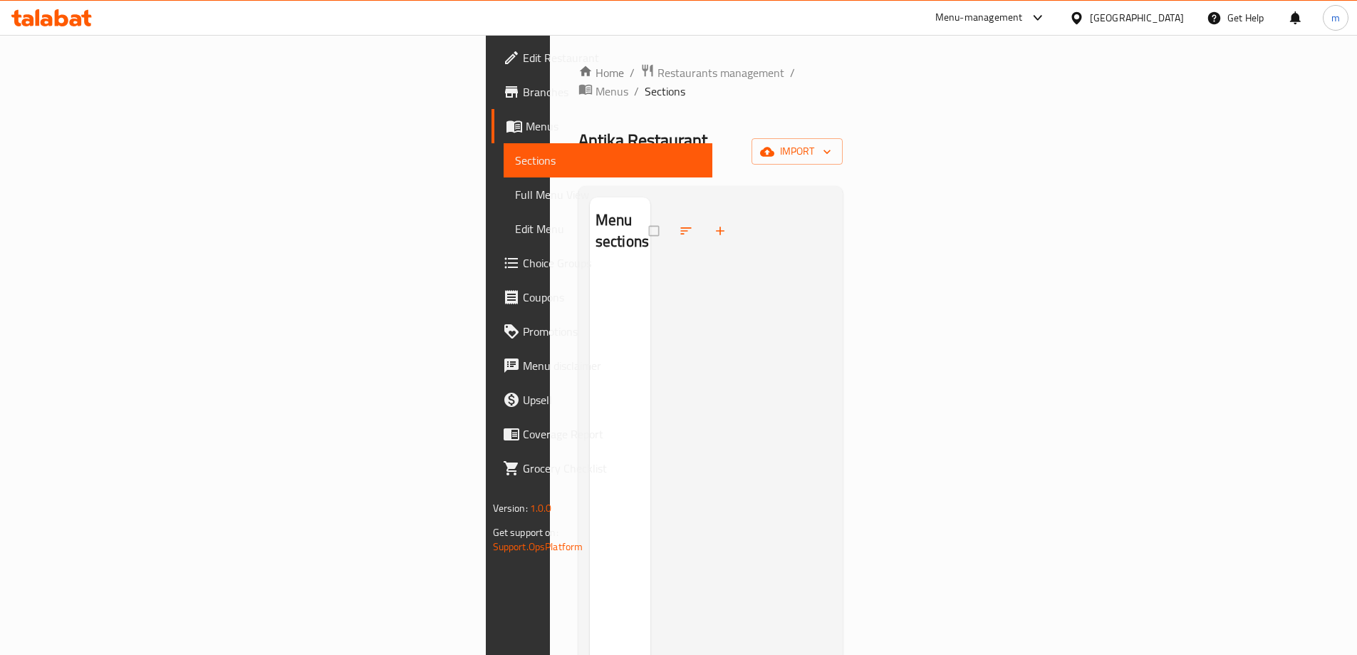
click at [1173, 13] on div "Egypt" at bounding box center [1137, 18] width 94 height 16
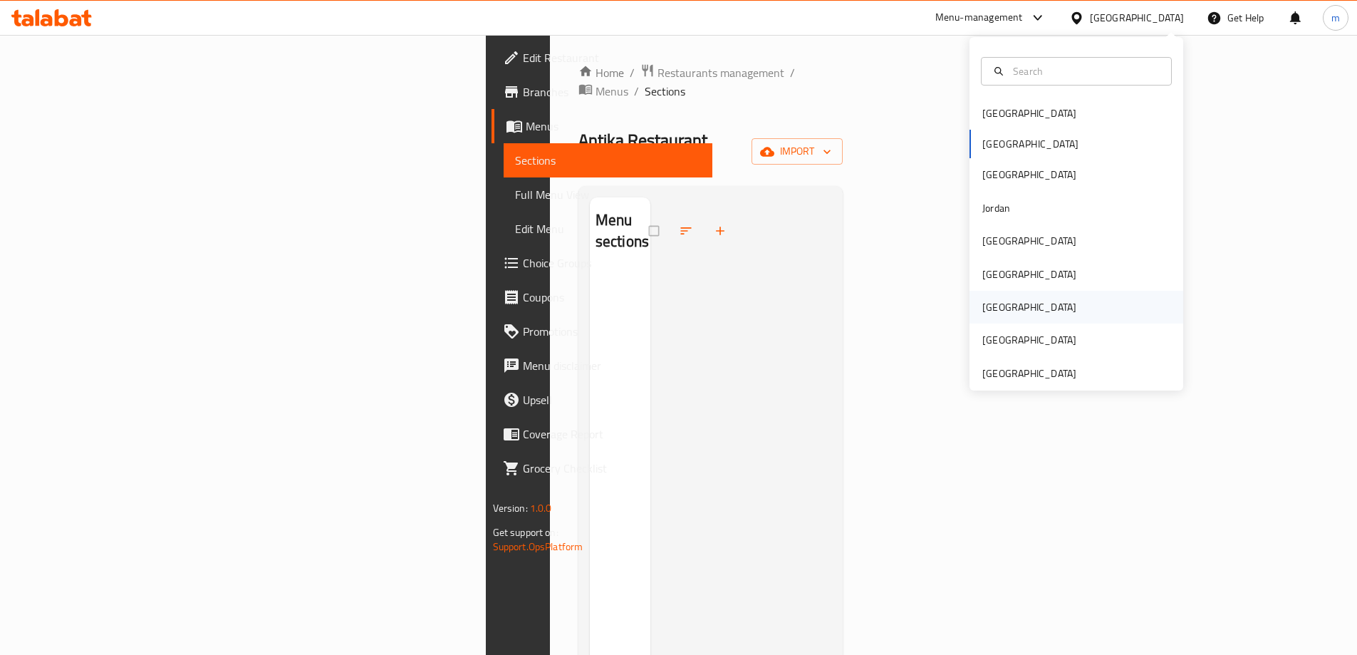
click at [1021, 298] on div "[GEOGRAPHIC_DATA]" at bounding box center [1077, 307] width 214 height 33
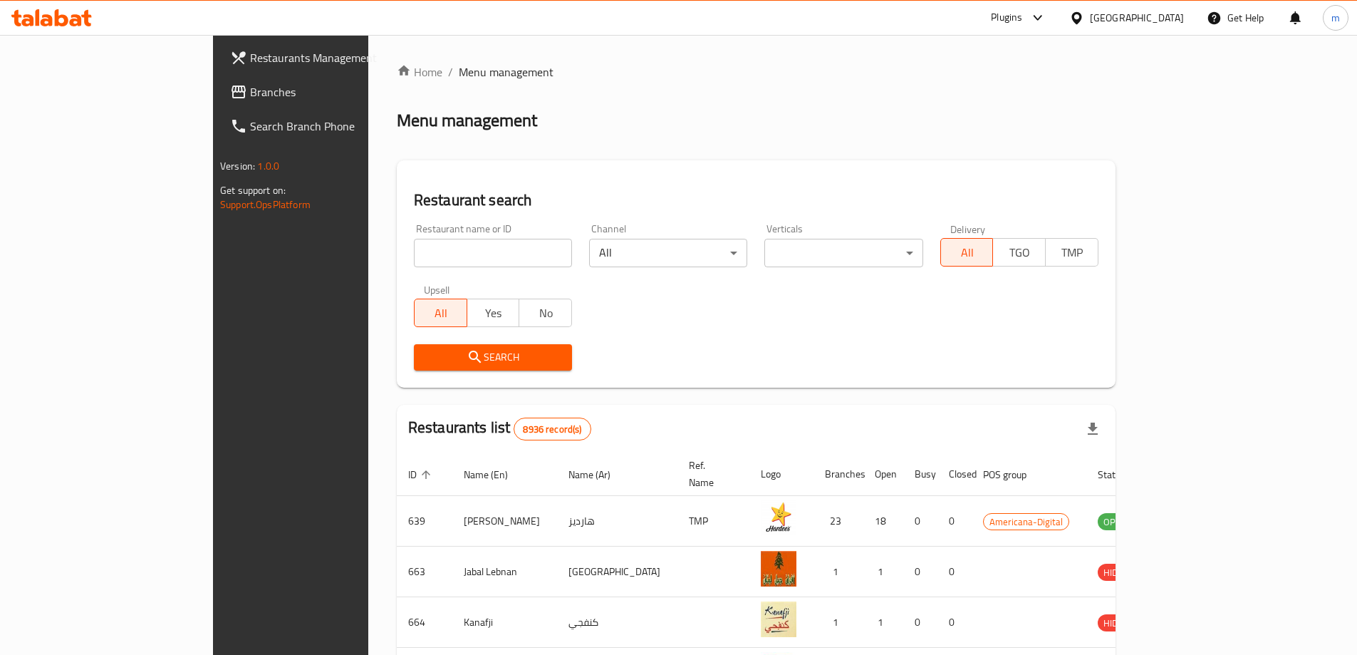
click at [250, 83] on span "Branches" at bounding box center [339, 91] width 178 height 17
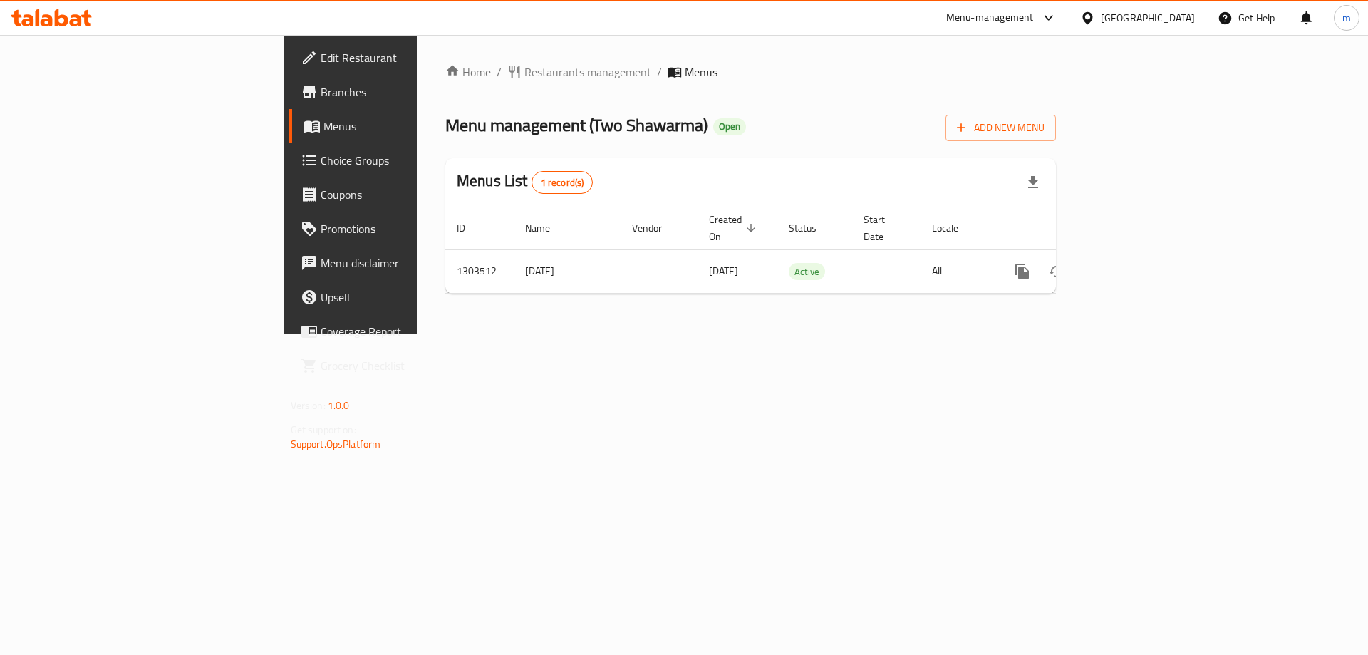
click at [321, 95] on span "Branches" at bounding box center [411, 91] width 180 height 17
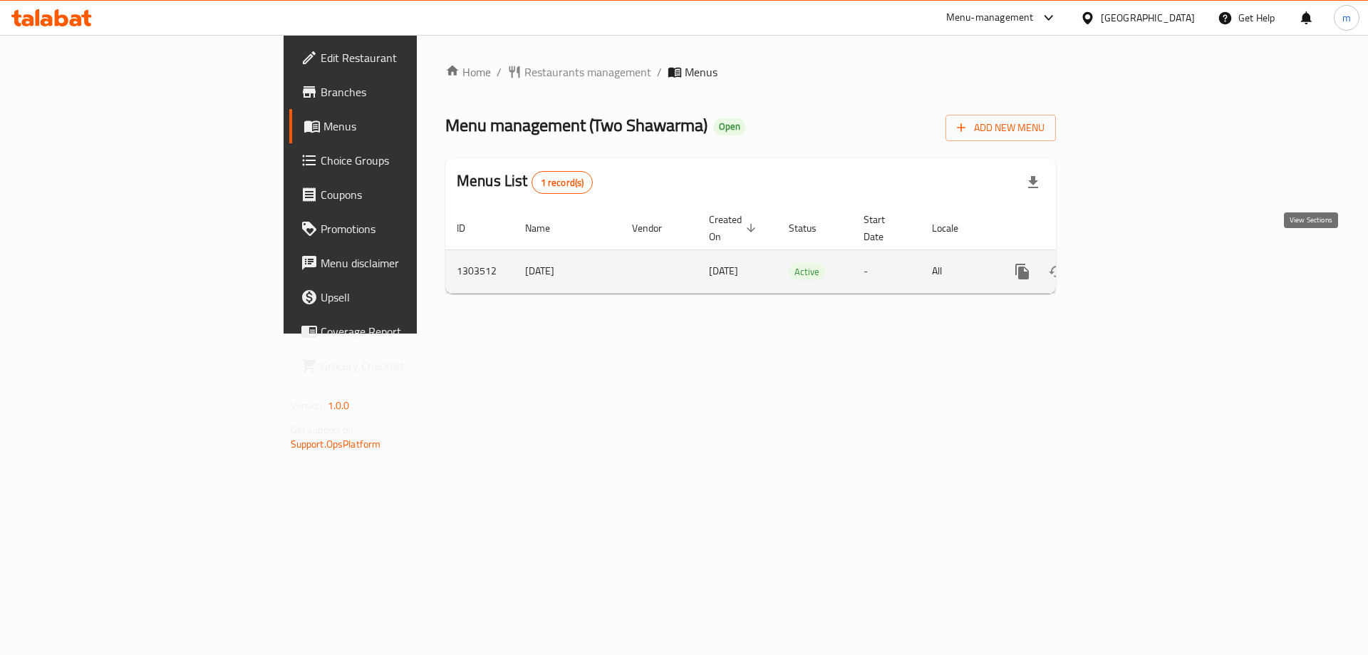
click at [1131, 265] on icon "enhanced table" at bounding box center [1125, 271] width 13 height 13
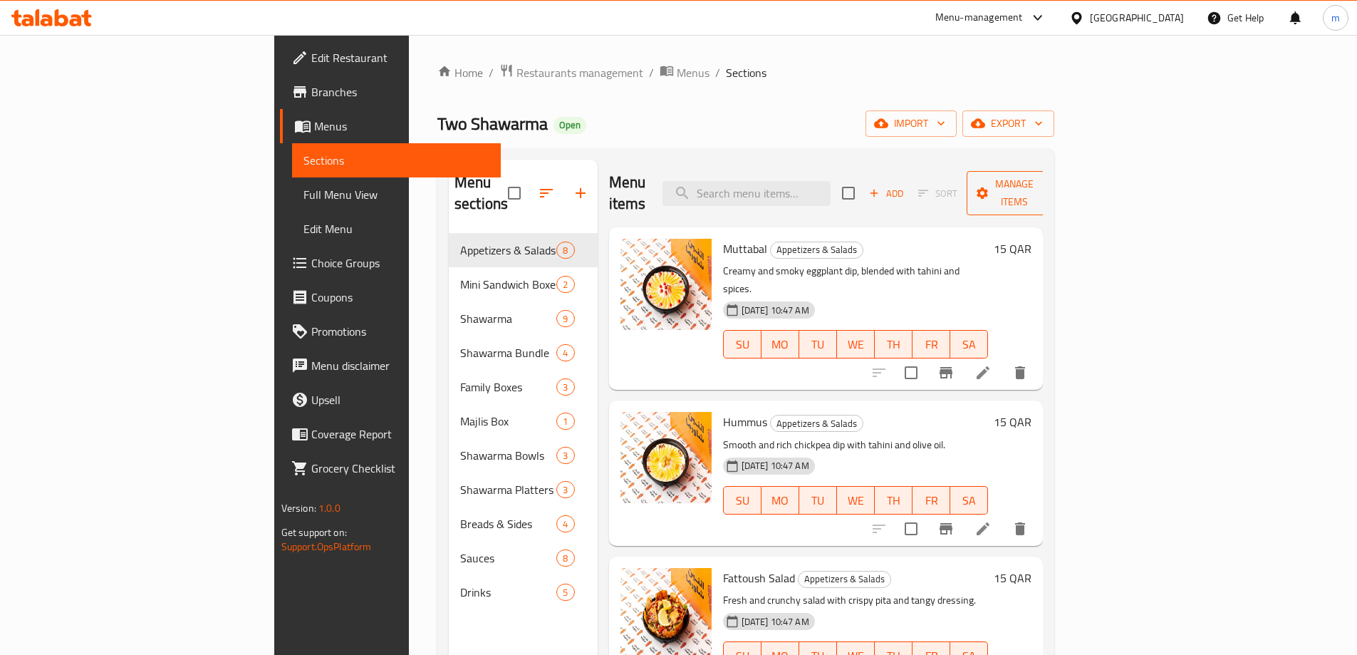
click at [1051, 191] on span "Manage items" at bounding box center [1014, 193] width 73 height 36
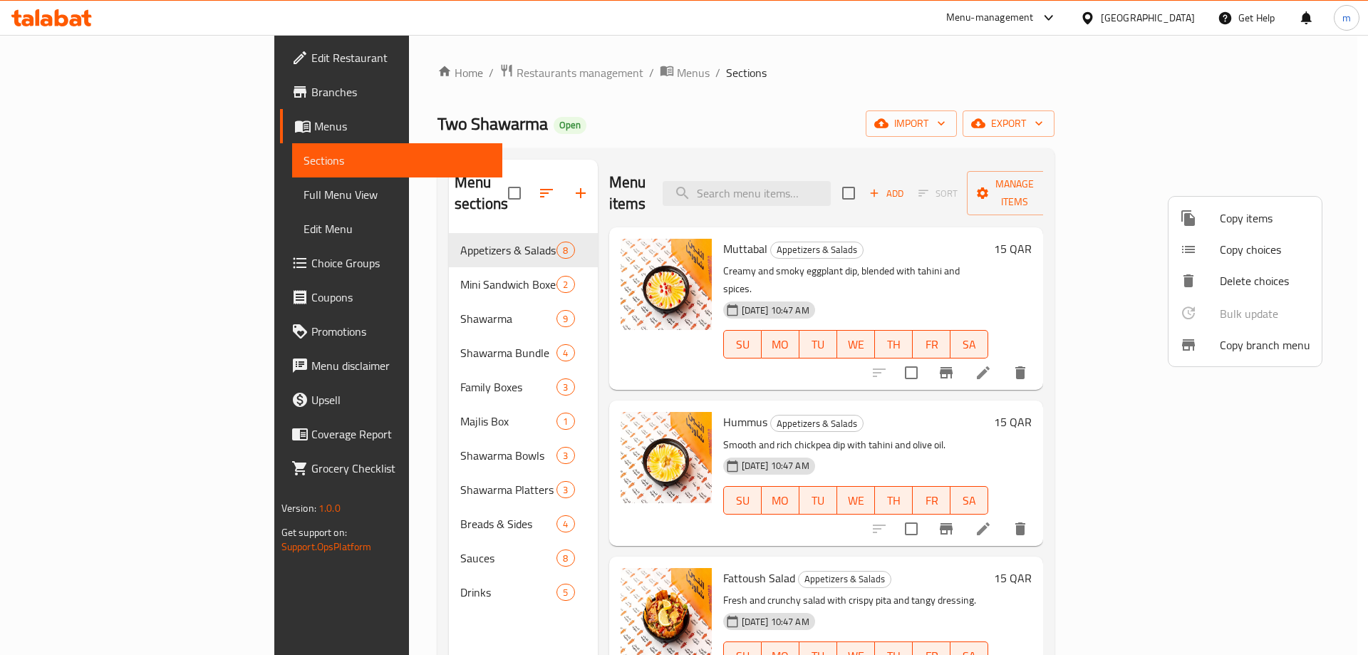
click at [1225, 339] on span "Copy branch menu" at bounding box center [1265, 344] width 90 height 17
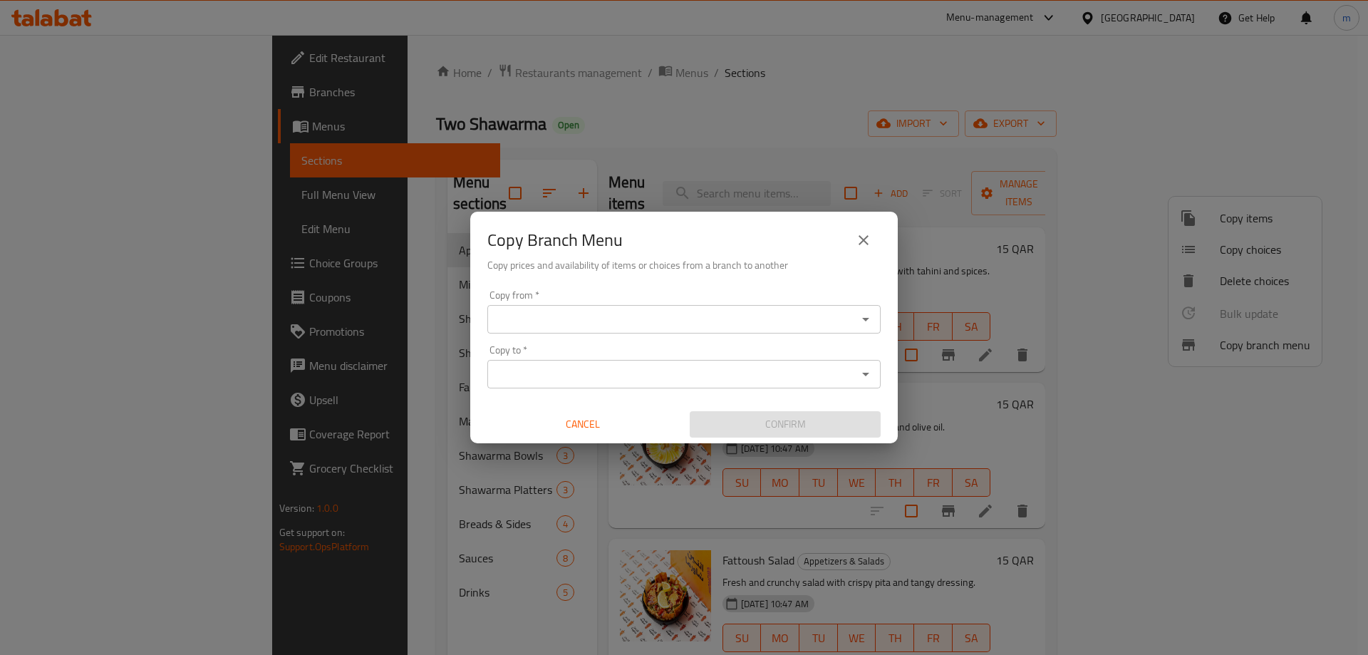
click at [814, 327] on input "Copy from   *" at bounding box center [672, 319] width 361 height 20
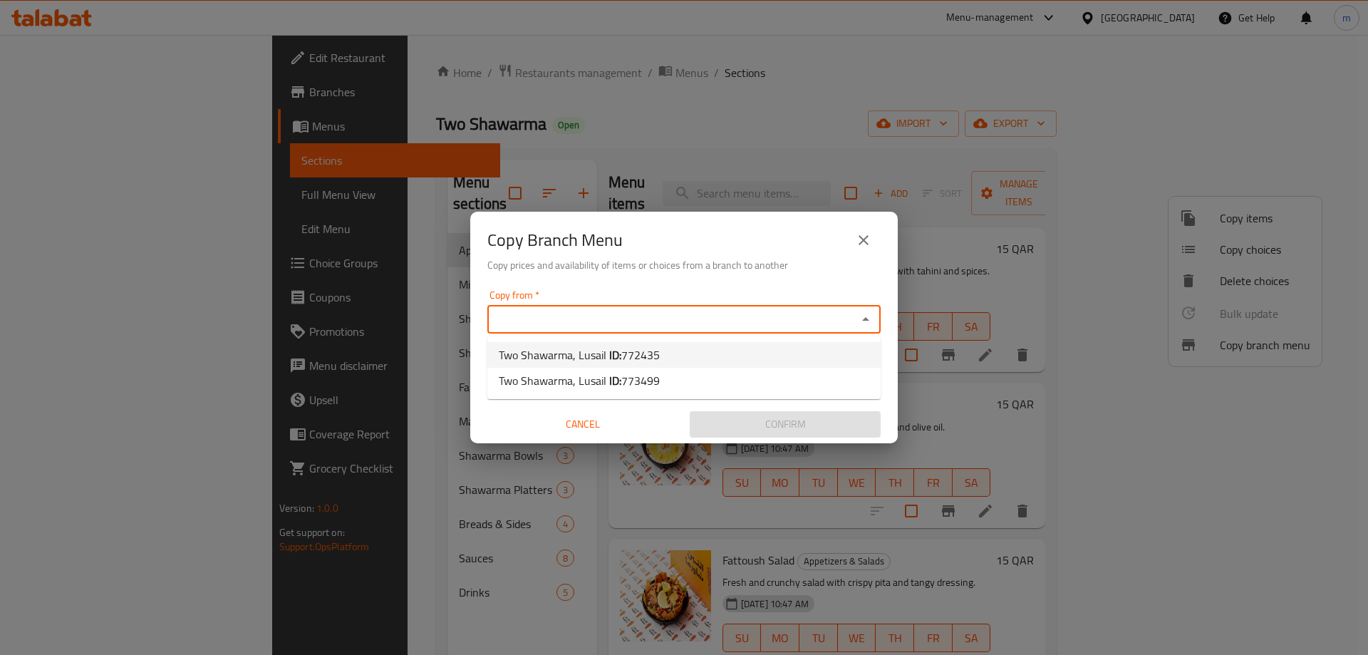
click at [713, 355] on li "Two Shawarma, Lusail ID: 772435" at bounding box center [683, 355] width 393 height 26
type input "Two Shawarma, Lusail"
click at [712, 376] on input "Copy to   *" at bounding box center [672, 374] width 361 height 20
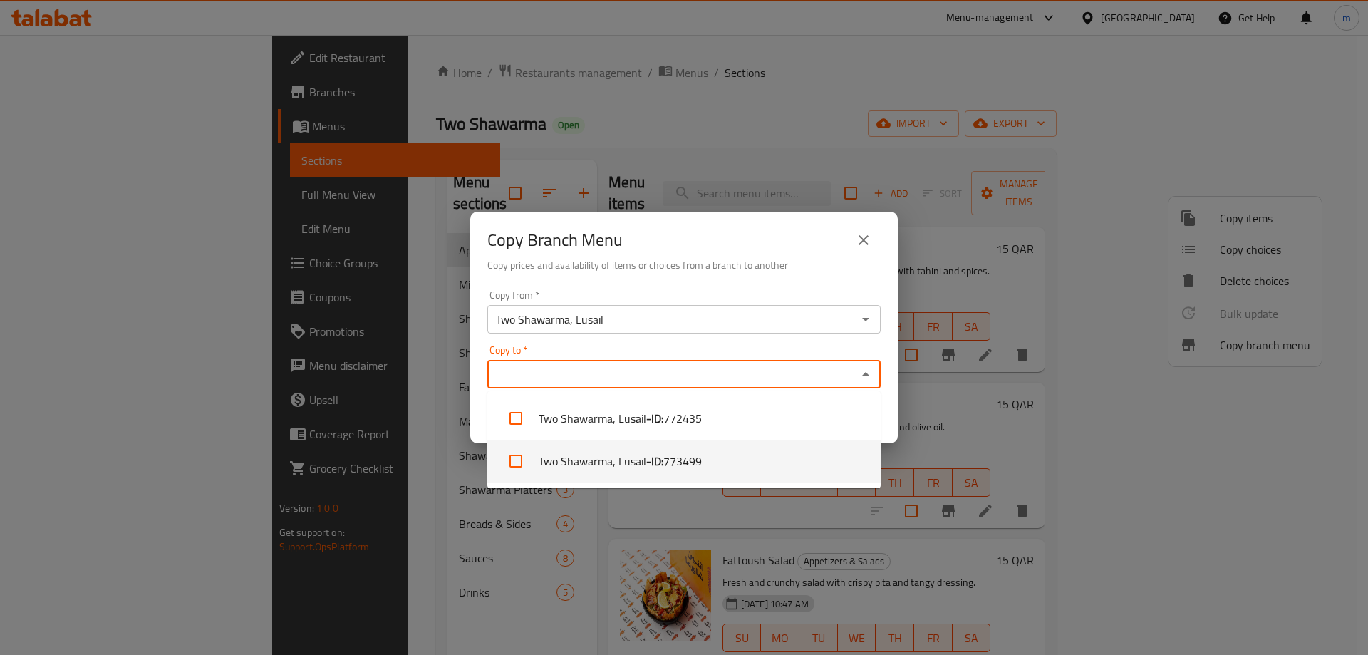
click at [678, 457] on span "773499" at bounding box center [682, 460] width 38 height 17
checkbox input "true"
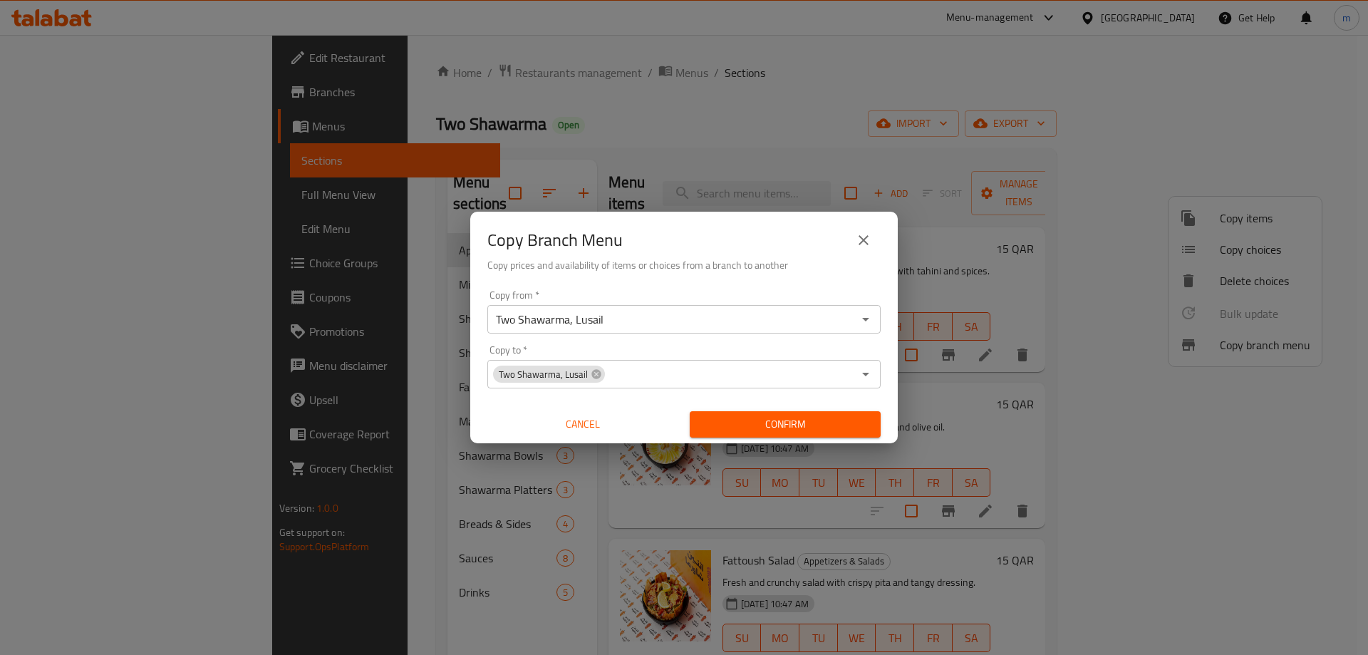
click at [698, 361] on div "Two Shawarma, Lusail Copy to *" at bounding box center [683, 374] width 393 height 29
click at [591, 373] on icon at bounding box center [596, 373] width 11 height 11
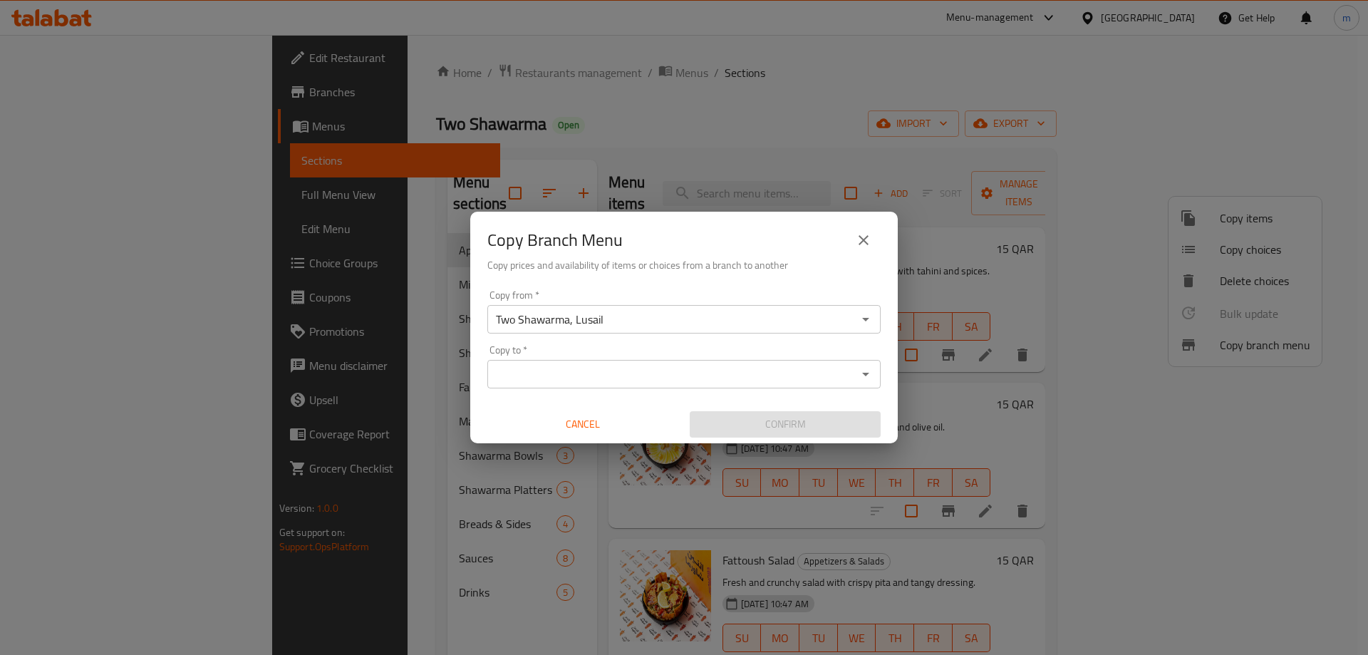
click at [787, 333] on div "Copy from   * Two Shawarma, Lusail Copy from * Copy to   * Copy to * Cancel Con…" at bounding box center [684, 363] width 428 height 159
click at [876, 316] on div "Two Shawarma, Lusail Copy from *" at bounding box center [683, 319] width 393 height 29
click at [867, 317] on icon "Open" at bounding box center [865, 319] width 17 height 17
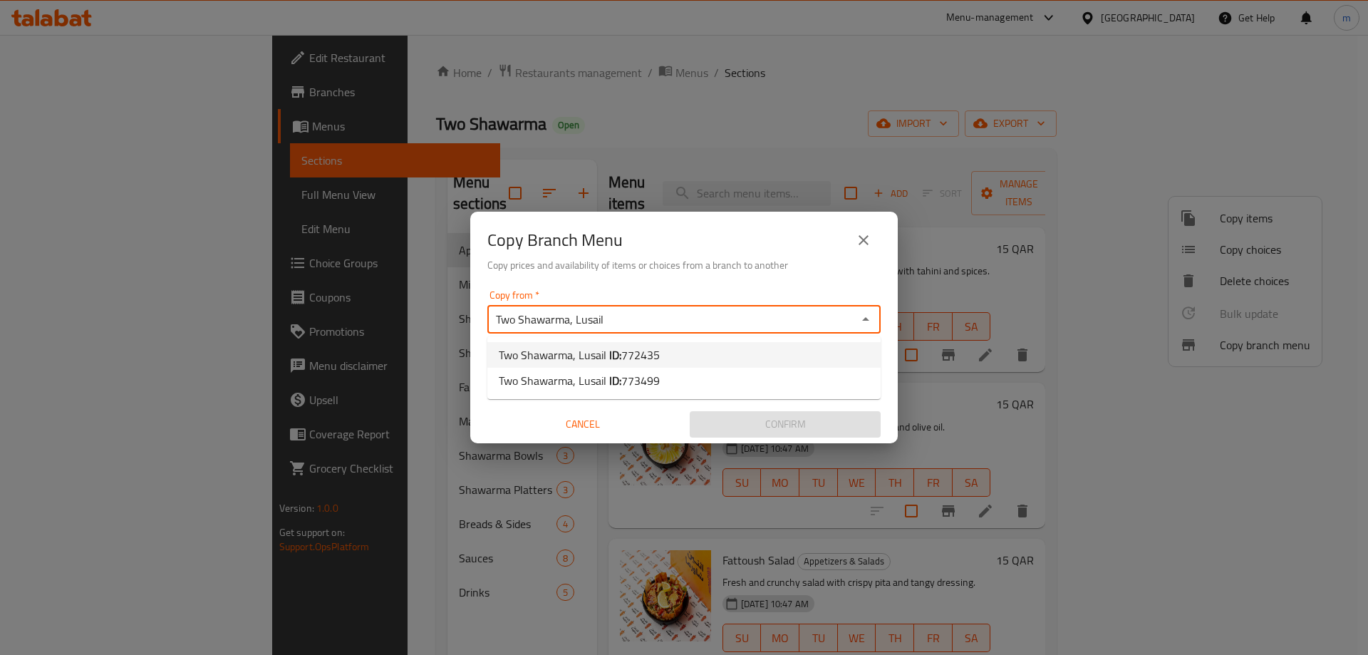
click at [736, 353] on li "Two Shawarma, Lusail ID: 772435" at bounding box center [683, 355] width 393 height 26
click at [874, 369] on icon "Open" at bounding box center [865, 374] width 17 height 17
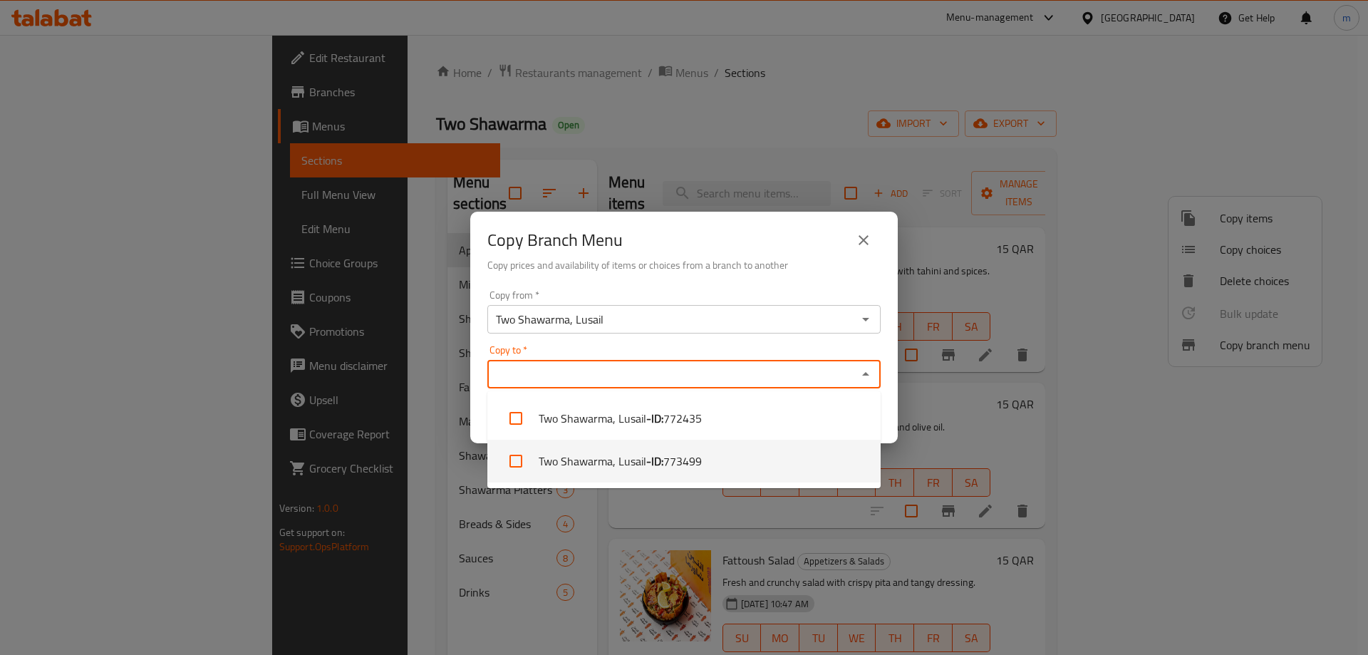
click at [765, 457] on li "Two Shawarma, Lusail - ID: 773499" at bounding box center [683, 461] width 393 height 43
checkbox input "true"
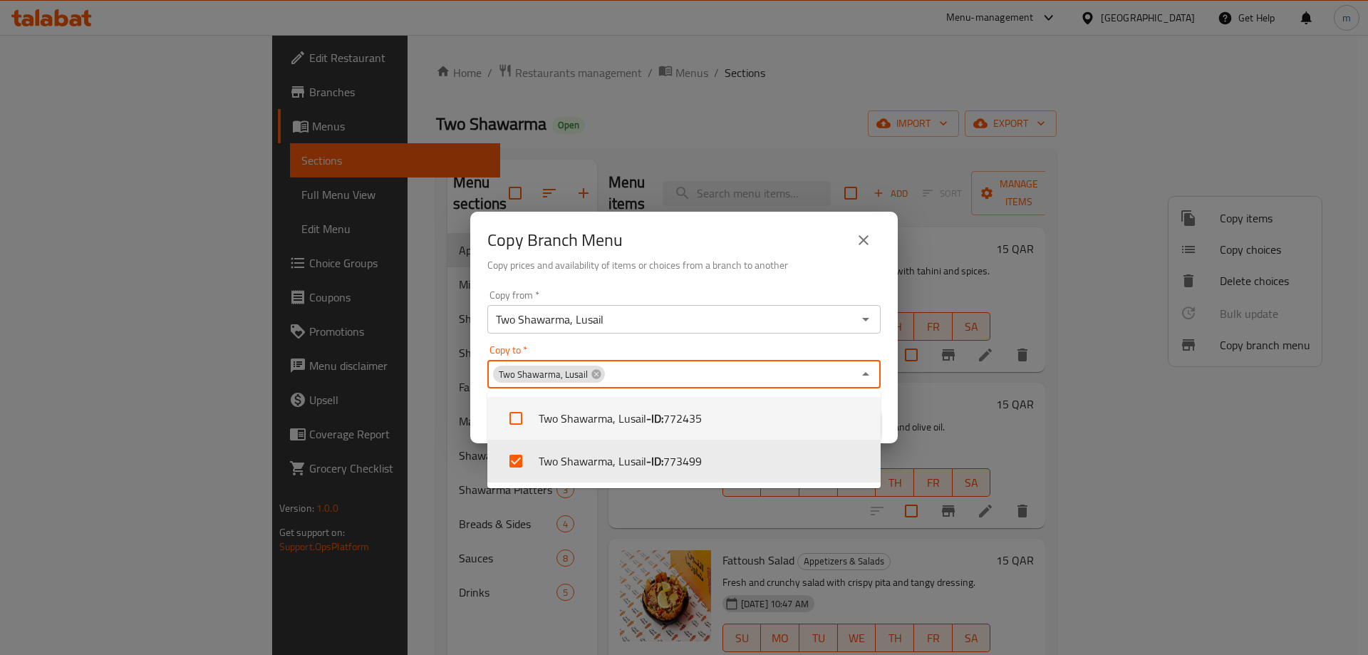
click at [772, 340] on div "Copy from   * Two Shawarma, Lusail Copy from * Copy to   * Two Shawarma, Lusail…" at bounding box center [684, 363] width 428 height 159
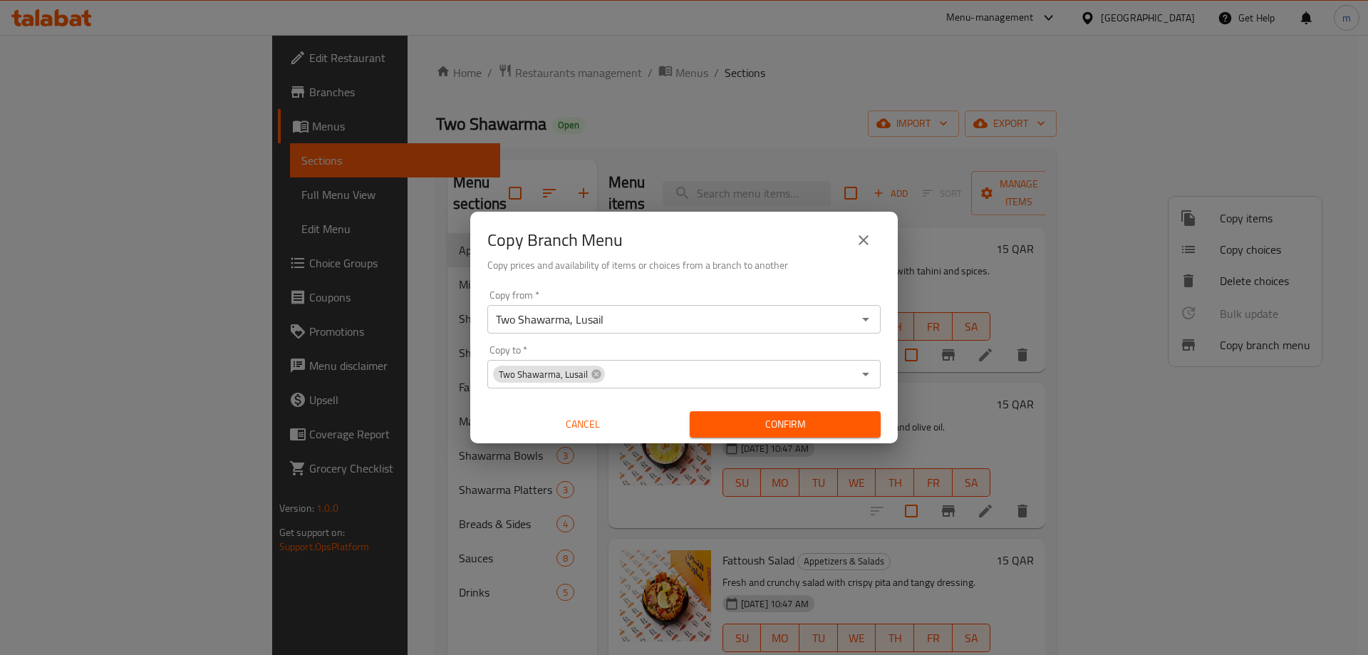
click at [817, 425] on span "Confirm" at bounding box center [785, 424] width 168 height 18
